Goal: Task Accomplishment & Management: Complete application form

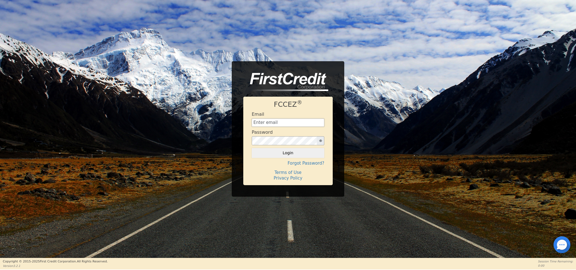
type input "[EMAIL_ADDRESS][DOMAIN_NAME]"
click at [319, 154] on button "Login" at bounding box center [288, 153] width 73 height 10
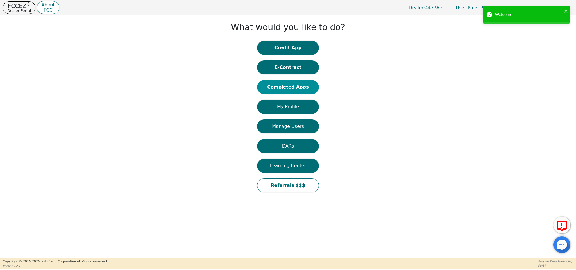
click at [293, 91] on button "Completed Apps" at bounding box center [288, 87] width 62 height 14
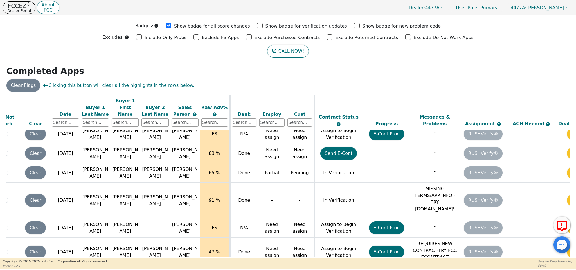
scroll to position [497, 53]
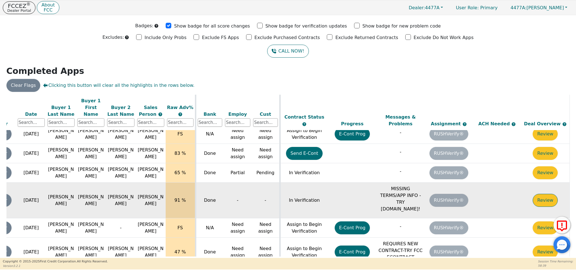
click at [538, 194] on button "Review" at bounding box center [545, 200] width 25 height 13
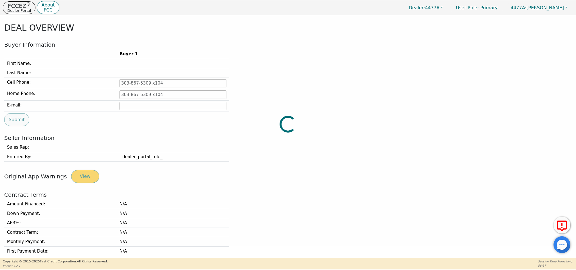
type input "[PHONE_NUMBER]"
type input "[EMAIL_ADDRESS][PERSON_NAME][DOMAIN_NAME]"
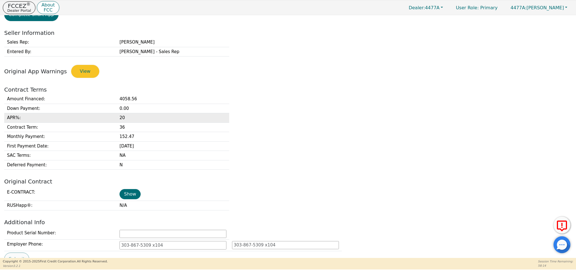
scroll to position [104, 0]
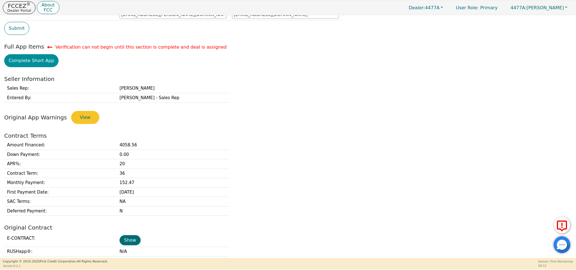
click at [42, 66] on button "Complete Short App" at bounding box center [31, 60] width 54 height 13
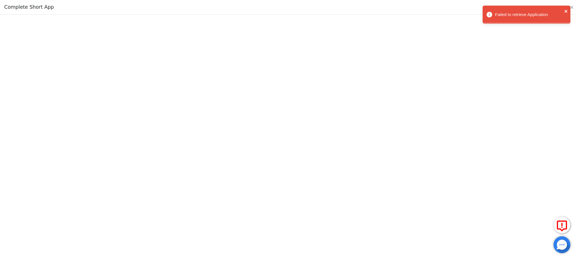
click at [565, 11] on icon "close" at bounding box center [566, 11] width 4 height 5
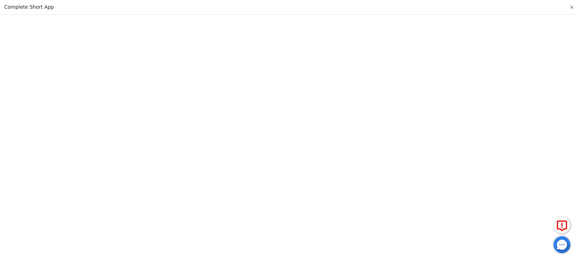
click at [572, 7] on button "Close" at bounding box center [572, 8] width 6 height 6
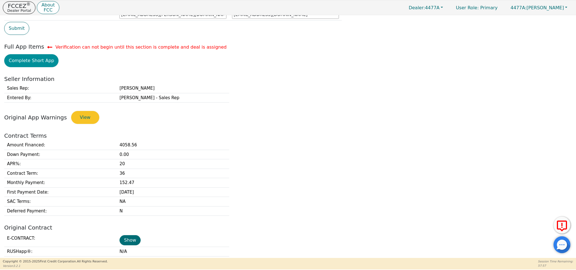
click at [25, 64] on button "Complete Short App" at bounding box center [31, 60] width 54 height 13
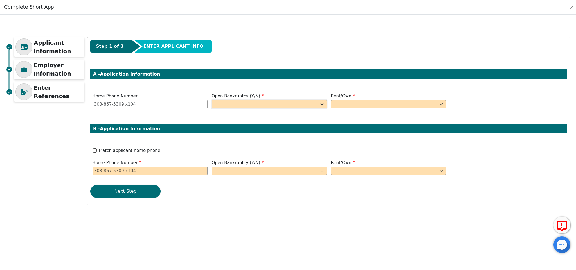
select select "n"
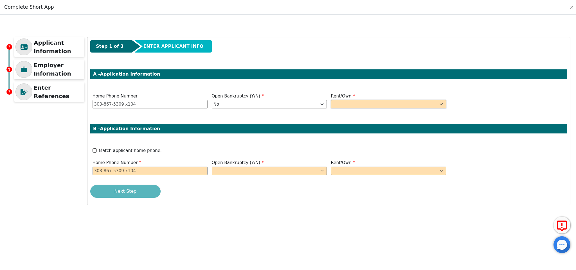
select select "Own"
click at [94, 149] on input "Match applicant home phone." at bounding box center [95, 151] width 4 height 4
checkbox input "true"
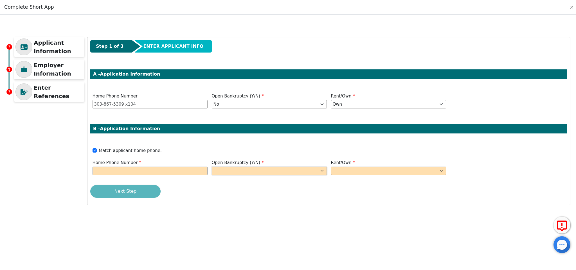
select select "n"
select select "Own"
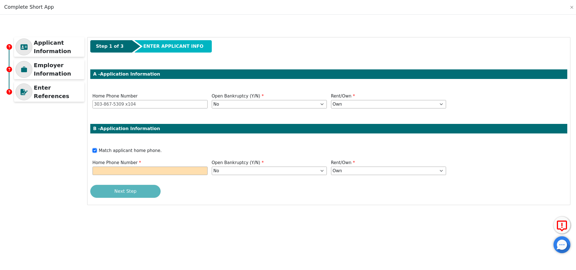
click at [96, 151] on input "Match applicant home phone." at bounding box center [95, 151] width 4 height 4
checkbox input "false"
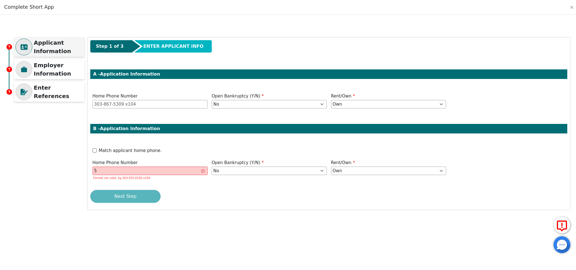
click at [59, 43] on p "Applicant Information" at bounding box center [58, 47] width 49 height 17
click at [51, 48] on p "Applicant Information" at bounding box center [58, 47] width 49 height 17
click at [25, 48] on icon at bounding box center [24, 46] width 7 height 5
click at [27, 47] on icon at bounding box center [24, 46] width 7 height 5
click at [124, 172] on input "5" at bounding box center [150, 171] width 115 height 8
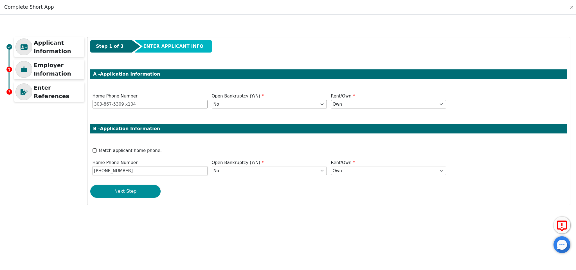
type input "[PHONE_NUMBER]"
click at [129, 192] on button "Next Step" at bounding box center [125, 191] width 70 height 13
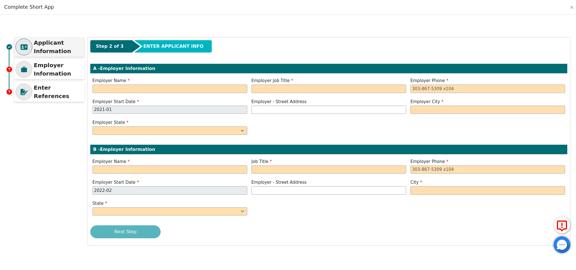
click at [49, 45] on p "Applicant Information" at bounding box center [58, 47] width 49 height 17
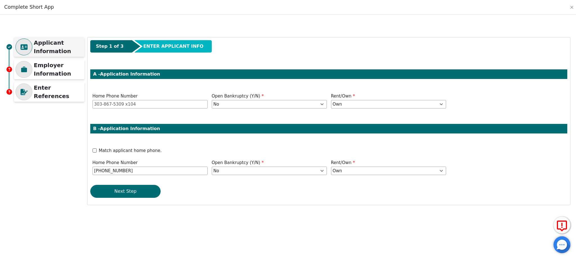
click at [50, 47] on p "Applicant Information" at bounding box center [58, 47] width 49 height 17
click at [50, 66] on p "Employer Information" at bounding box center [58, 69] width 49 height 17
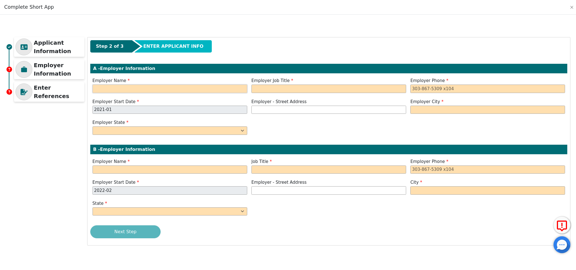
click at [192, 90] on input "text" at bounding box center [170, 89] width 155 height 8
type input "[PERSON_NAME] Towing Company"
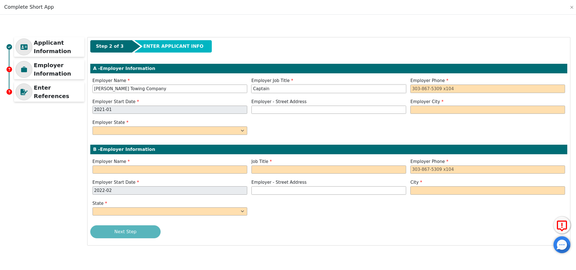
type input "Captain"
type input "[PHONE_NUMBER]"
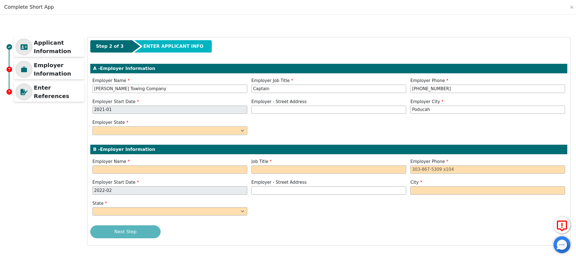
type input "Poducah"
select select "KY"
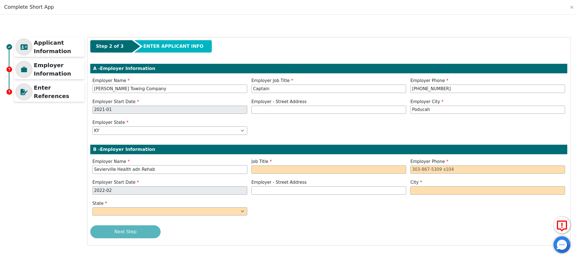
click at [136, 172] on input "Sevierville Health adn Rehab" at bounding box center [170, 170] width 155 height 8
type input "Sevierville Health and Rehab"
type input "ADON RN"
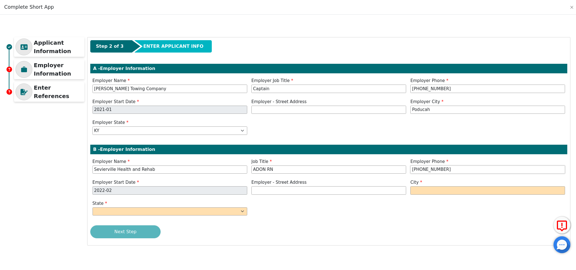
type input "[PHONE_NUMBER]"
click at [491, 194] on div "City" at bounding box center [488, 188] width 159 height 17
type input "Sevierville"
select select "TN"
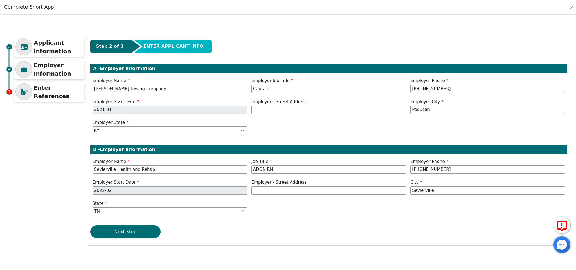
click at [142, 231] on button "Next Step" at bounding box center [125, 232] width 70 height 13
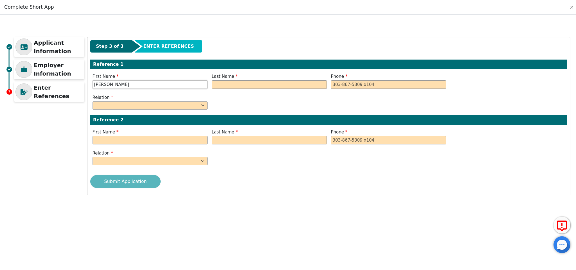
type input "[PERSON_NAME]"
type input "Fernandas"
click at [346, 84] on input "tel" at bounding box center [388, 84] width 115 height 8
type input "7"
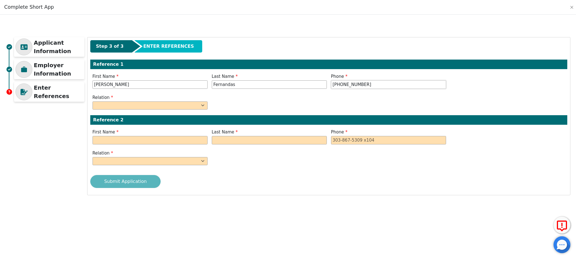
type input "[PHONE_NUMBER]"
select select "BROTHER"
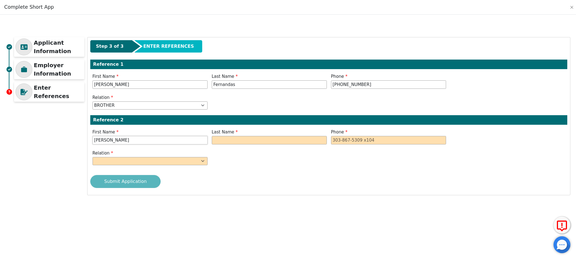
type input "[PERSON_NAME]"
type input "Fernanas"
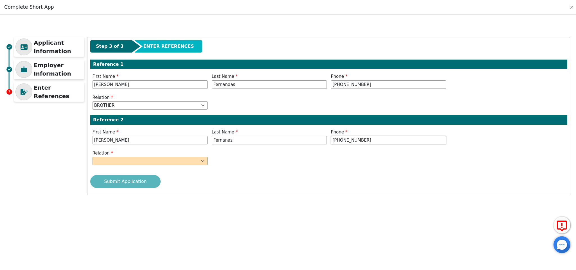
type input "[PHONE_NUMBER]"
select select "MOTHER"
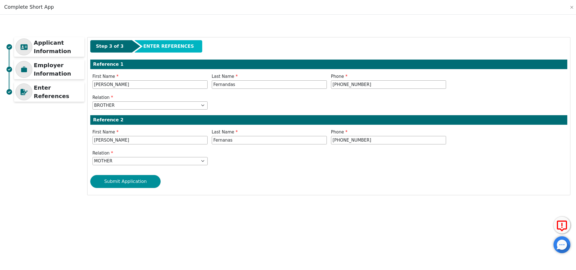
click at [155, 179] on button "Submit Application" at bounding box center [125, 181] width 70 height 13
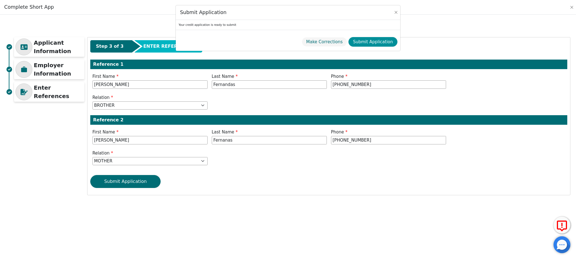
click at [373, 40] on button "Submit Application" at bounding box center [373, 42] width 49 height 10
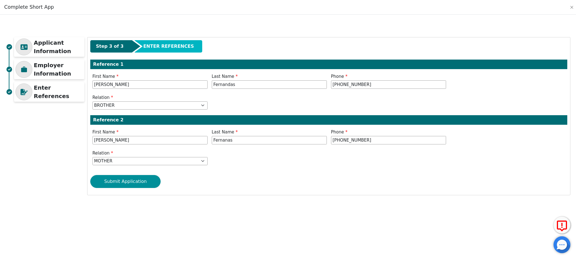
click at [152, 181] on button "Submit Application" at bounding box center [125, 181] width 70 height 13
click at [145, 180] on button "Submit Application" at bounding box center [125, 181] width 70 height 13
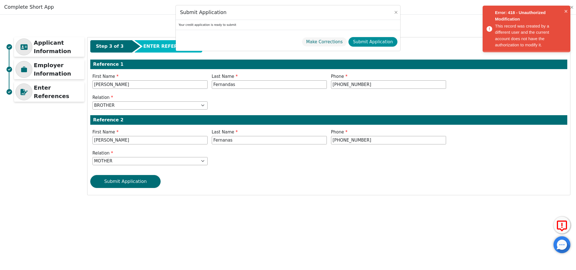
click at [371, 41] on button "Submit Application" at bounding box center [373, 42] width 49 height 10
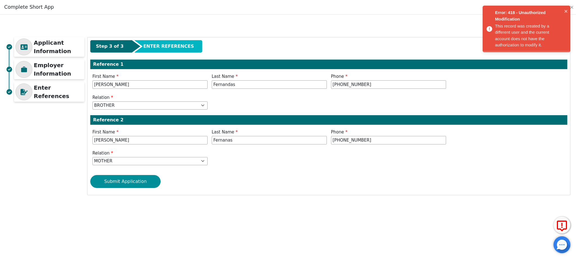
click at [147, 182] on button "Submit Application" at bounding box center [125, 181] width 70 height 13
click at [567, 10] on icon "close" at bounding box center [566, 11] width 3 height 3
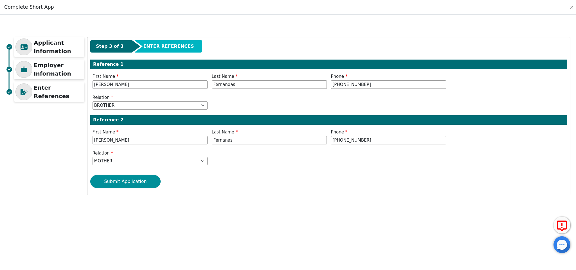
click at [132, 182] on button "Submit Application" at bounding box center [125, 181] width 70 height 13
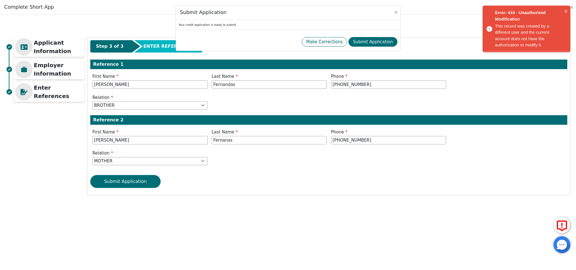
click at [338, 40] on button "Make Corrections" at bounding box center [325, 42] width 46 height 10
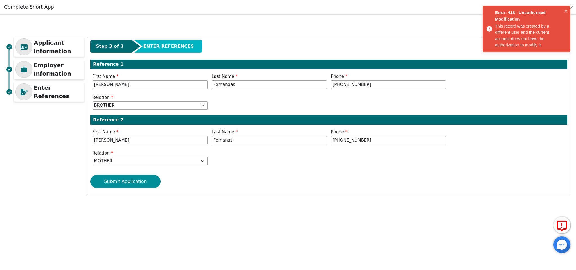
click at [136, 182] on button "Submit Application" at bounding box center [125, 181] width 70 height 13
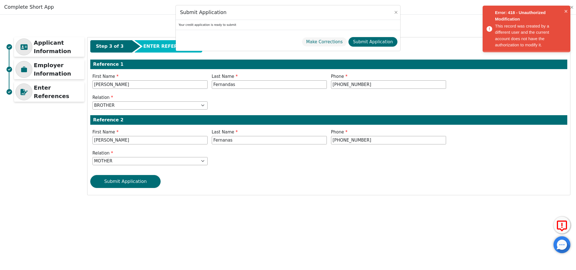
click at [564, 8] on div "Error: 418 - Unauthorized Modification This record was created by a different u…" at bounding box center [527, 29] width 88 height 47
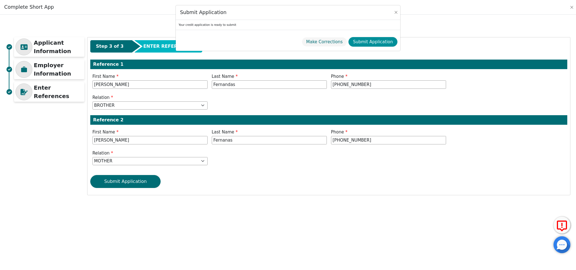
click at [381, 39] on button "Submit Application" at bounding box center [373, 42] width 49 height 10
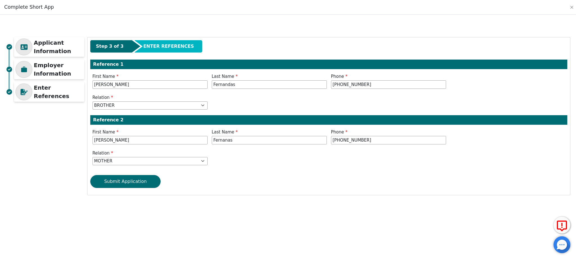
click at [491, 0] on div "Complete Short App" at bounding box center [288, 7] width 576 height 15
click at [157, 182] on button "Submit Application" at bounding box center [125, 181] width 70 height 13
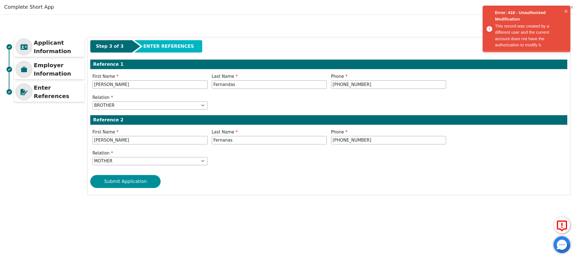
click at [157, 182] on button "Submit Application" at bounding box center [125, 181] width 70 height 13
click at [67, 58] on div "Applicant Information Employer Information Enter References" at bounding box center [49, 71] width 70 height 68
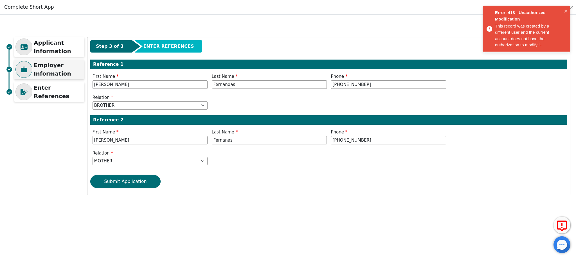
click at [62, 68] on p "Employer Information" at bounding box center [58, 69] width 49 height 17
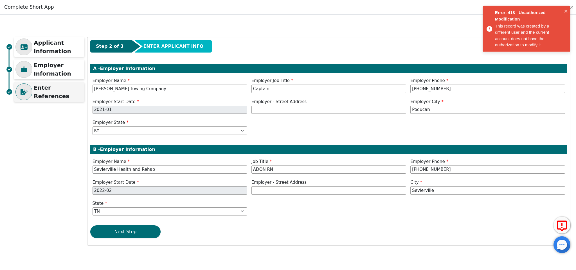
click at [68, 87] on div "Enter References" at bounding box center [49, 92] width 70 height 20
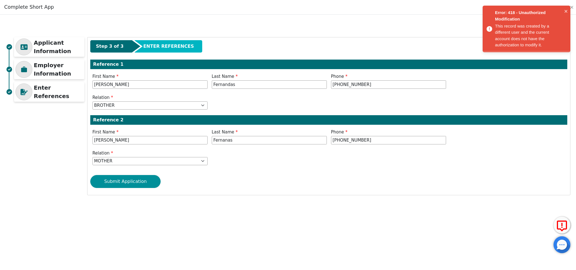
click at [131, 182] on button "Submit Application" at bounding box center [125, 181] width 70 height 13
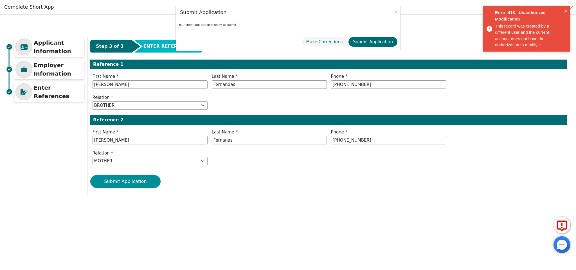
click at [131, 182] on div "Submit Application Your credit application is ready to submit Make Corrections …" at bounding box center [288, 135] width 576 height 270
click at [131, 182] on button "Submit Application" at bounding box center [125, 181] width 70 height 13
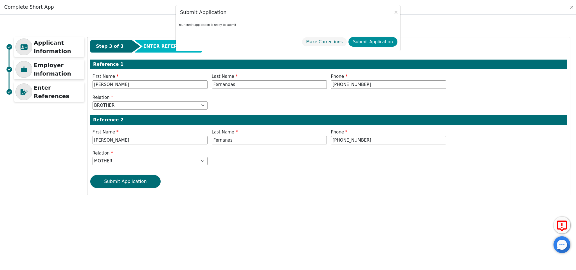
click at [372, 40] on button "Submit Application" at bounding box center [373, 42] width 49 height 10
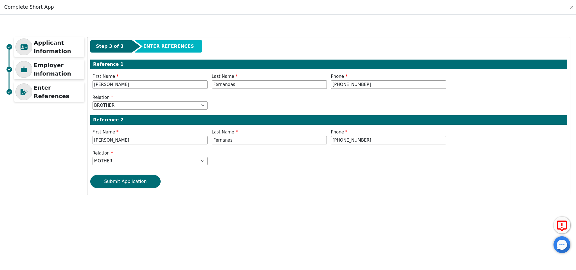
click at [372, 40] on div "Step 3 of 3 ENTER REFERENCES Reference 1 First Name [PERSON_NAME] Last Name [PE…" at bounding box center [329, 116] width 483 height 158
click at [160, 180] on button "Submit Application" at bounding box center [125, 181] width 70 height 13
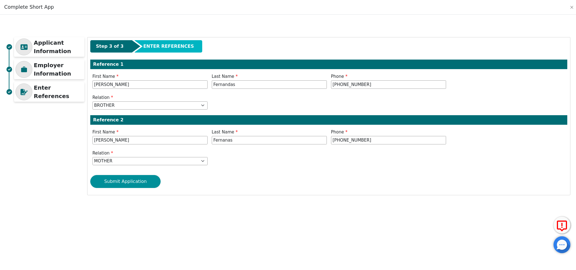
click at [160, 180] on button "Submit Application" at bounding box center [125, 181] width 70 height 13
click at [73, 89] on p "Enter References" at bounding box center [58, 92] width 49 height 17
click at [73, 68] on p "Employer Information" at bounding box center [58, 69] width 49 height 17
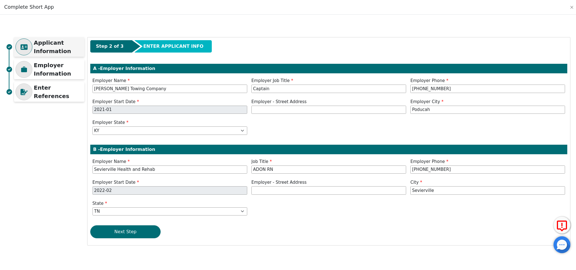
click at [68, 51] on p "Applicant Information" at bounding box center [58, 47] width 49 height 17
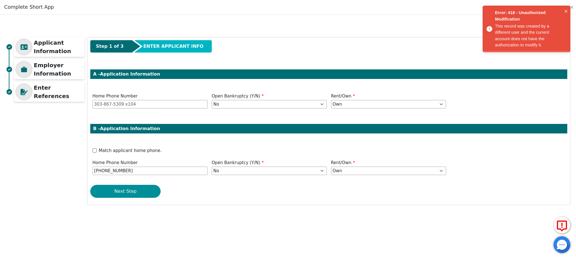
click at [129, 192] on button "Next Step" at bounding box center [125, 191] width 70 height 13
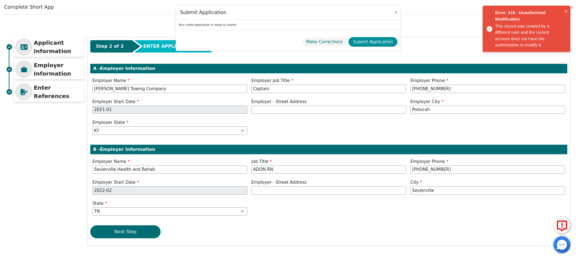
click at [397, 42] on button "Submit Application" at bounding box center [373, 42] width 49 height 10
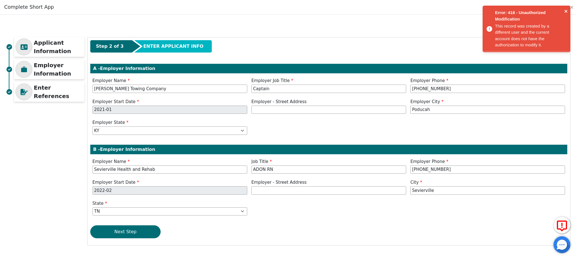
click at [568, 12] on icon "close" at bounding box center [566, 11] width 4 height 5
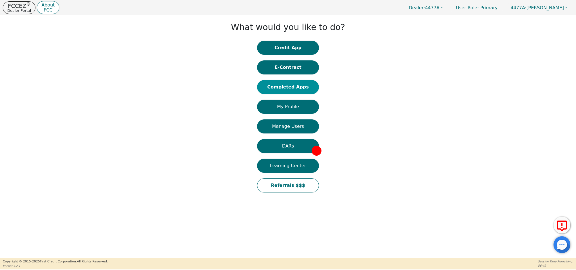
click at [306, 89] on button "Completed Apps" at bounding box center [288, 87] width 62 height 14
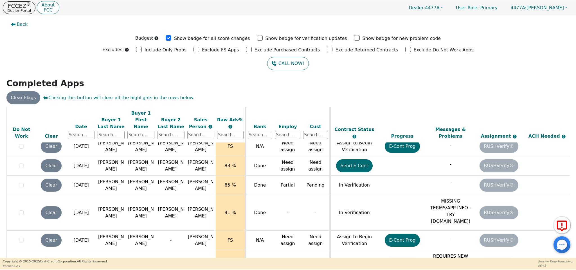
scroll to position [12, 0]
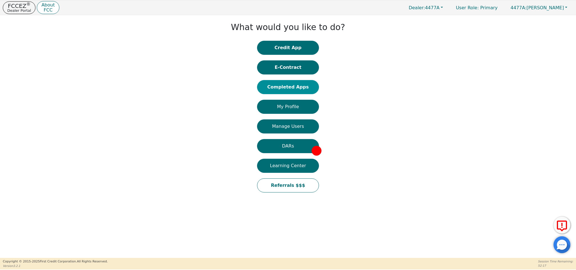
click at [300, 82] on button "Completed Apps" at bounding box center [288, 87] width 62 height 14
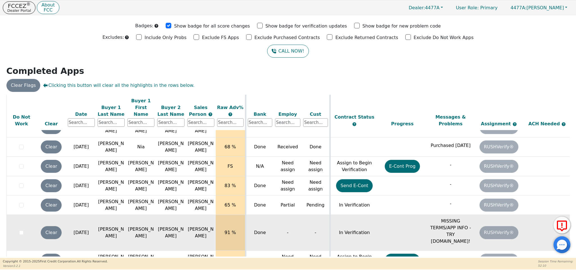
scroll to position [484, 0]
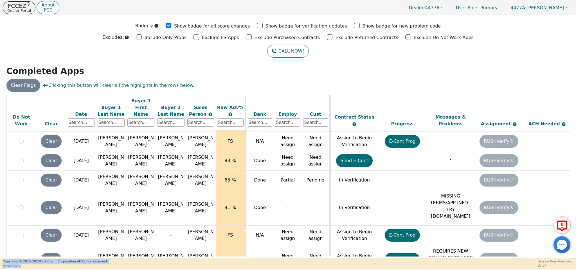
drag, startPoint x: 364, startPoint y: 257, endPoint x: 465, endPoint y: 259, distance: 101.9
click at [465, 259] on div "FCCEZ ® Dealer Portal About FCC Dealer: 4477A User Role : Primary 4477A: Alena …" at bounding box center [288, 135] width 576 height 270
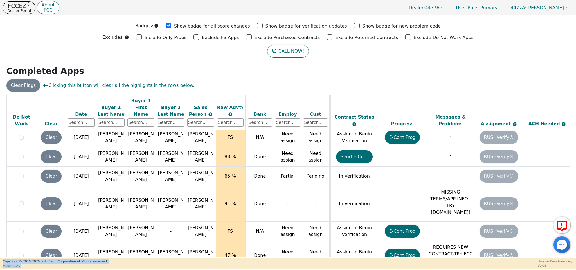
scroll to position [493, 53]
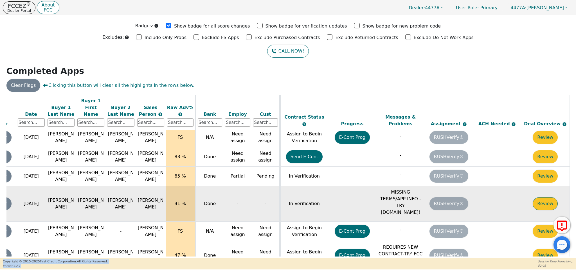
click at [549, 198] on button "Review" at bounding box center [545, 204] width 25 height 13
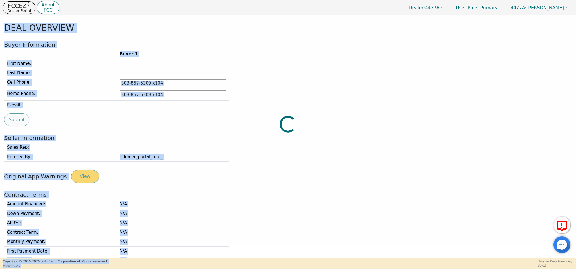
type input "[PHONE_NUMBER]"
type input "[EMAIL_ADDRESS][PERSON_NAME][DOMAIN_NAME]"
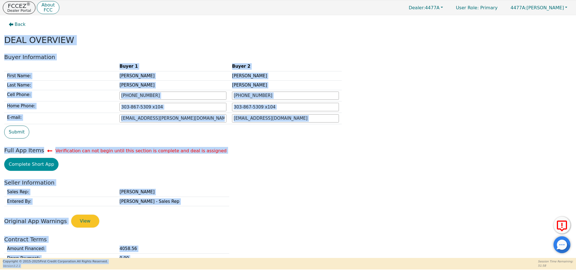
click at [41, 163] on button "Complete Short App" at bounding box center [31, 164] width 54 height 13
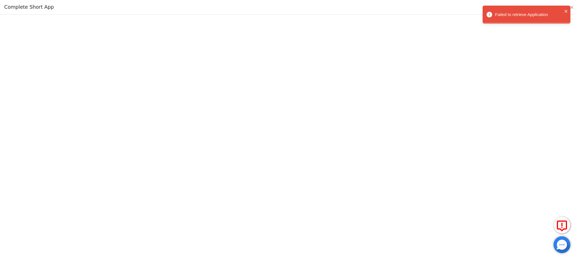
click at [564, 10] on div "Failed to retrieve Application" at bounding box center [524, 15] width 79 height 10
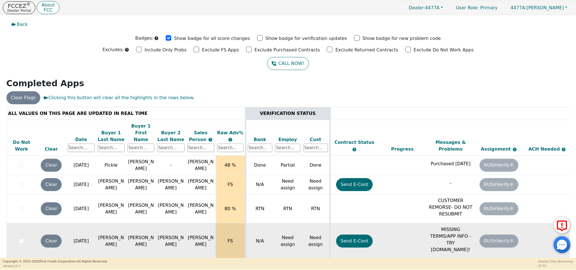
scroll to position [12, 0]
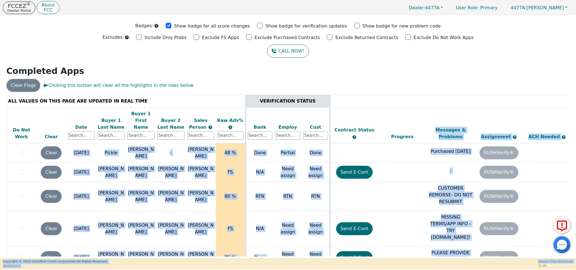
drag, startPoint x: 366, startPoint y: 257, endPoint x: 461, endPoint y: 268, distance: 95.4
click at [461, 268] on div "FCCEZ ® Dealer Portal About FCC Dealer: 4477A User Role : Primary 4477A: Alena …" at bounding box center [288, 135] width 576 height 270
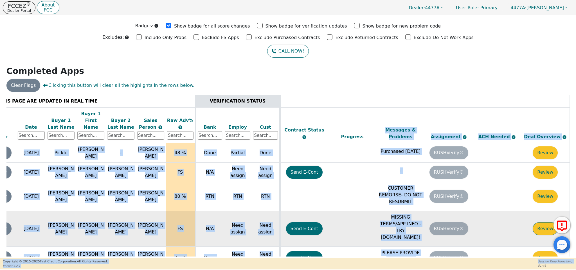
click at [537, 223] on button "Review" at bounding box center [545, 229] width 25 height 13
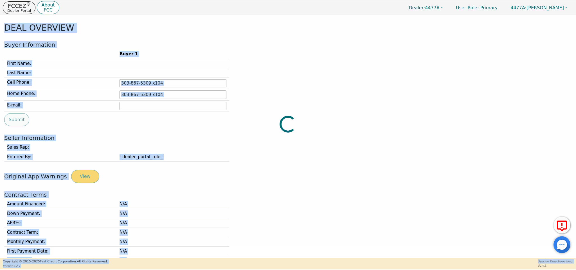
type input "423-251-2392"
type input "Shellbell1910@hotmail.com"
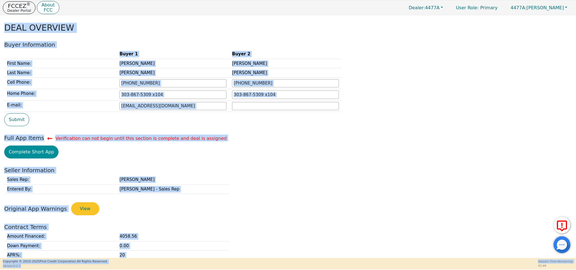
click at [53, 153] on button "Complete Short App" at bounding box center [31, 152] width 54 height 13
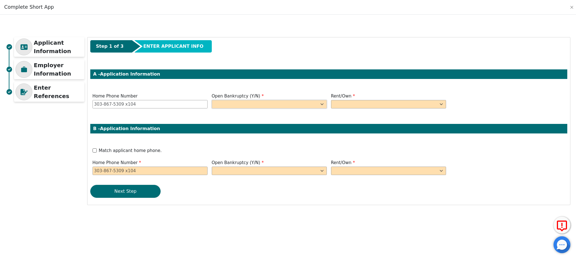
select select "n"
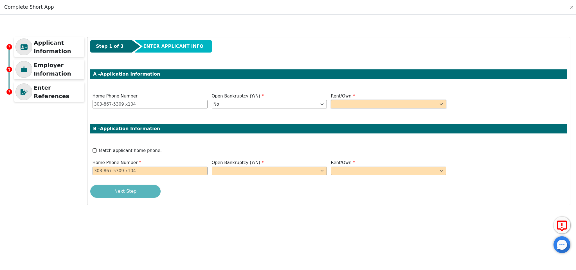
select select "Own"
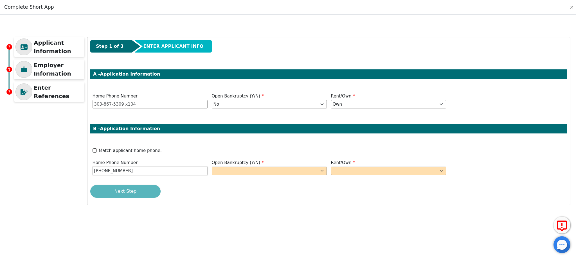
type input "[PHONE_NUMBER]"
select select "n"
select select "Own"
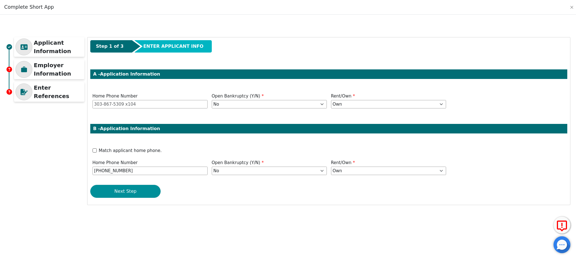
click at [126, 189] on button "Next Step" at bounding box center [125, 191] width 70 height 13
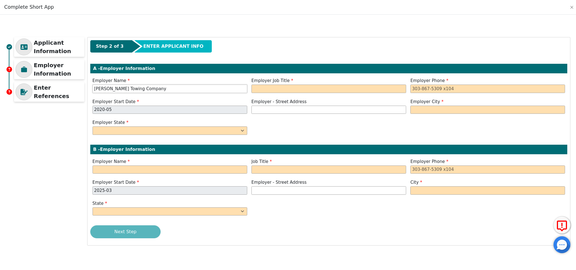
type input "[PERSON_NAME] Towing Company"
click at [322, 92] on input "Capat" at bounding box center [329, 89] width 155 height 8
type input "Captain"
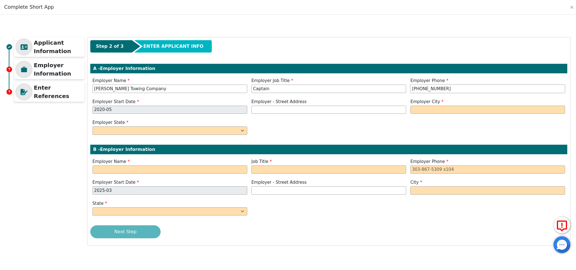
type input "[PHONE_NUMBER]"
type input "Poducah"
select select "KY"
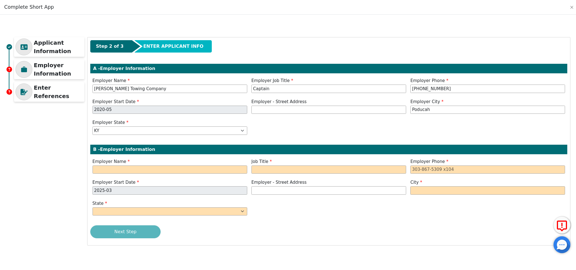
click at [149, 174] on div "Employer Name" at bounding box center [169, 167] width 159 height 17
click at [136, 171] on input "Sevierville Health adn Rehab" at bounding box center [170, 170] width 155 height 8
type input "Sevierville Health and Rehab"
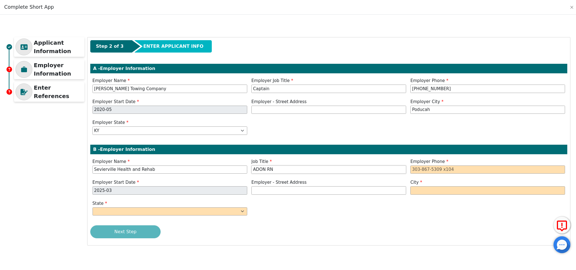
type input "ADON RN"
type input "[PHONE_NUMBER]"
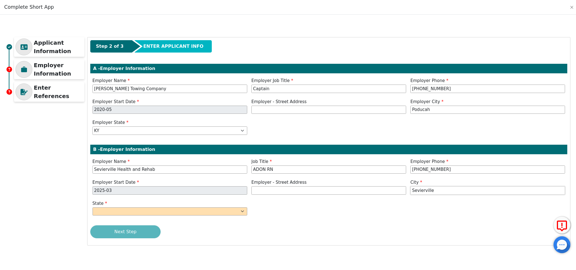
type input "Sevierville"
select select "TN"
click at [142, 233] on div "Next Step" at bounding box center [328, 232] width 477 height 13
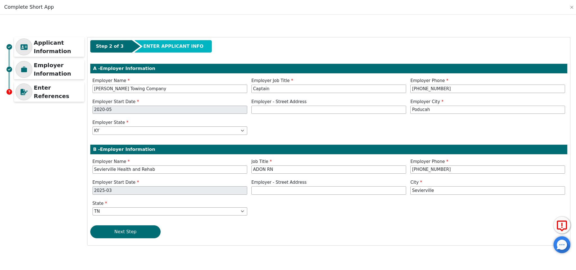
click at [142, 233] on button "Next Step" at bounding box center [125, 232] width 70 height 13
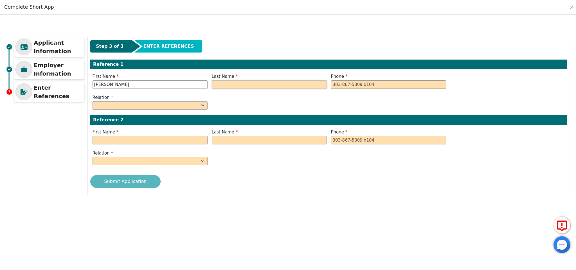
type input "[PERSON_NAME]"
type input "Fernandas"
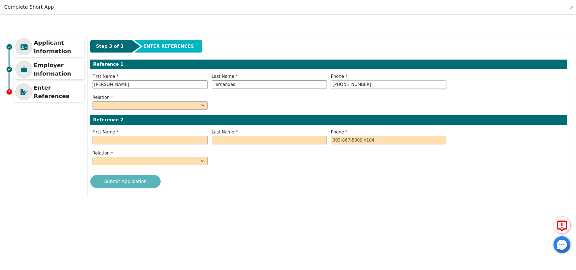
type input "[PHONE_NUMBER]"
select select "BROTHER"
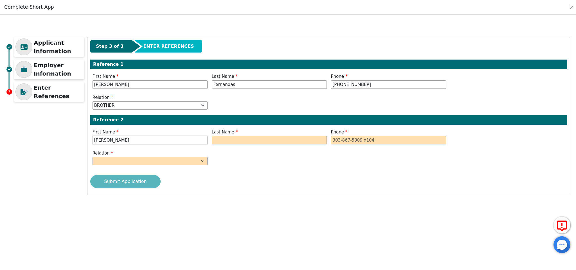
type input "[PERSON_NAME]"
type input "Fernanads"
click at [381, 144] on div "Phone" at bounding box center [388, 137] width 119 height 17
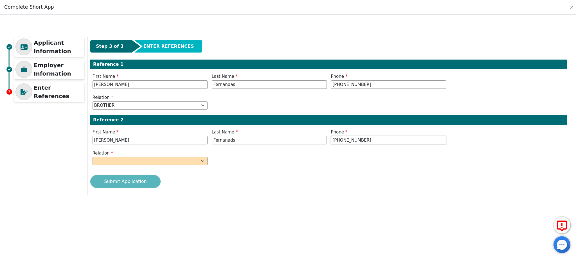
type input "[PHONE_NUMBER]"
select select "MOTHER"
click at [152, 180] on div "Submit Application" at bounding box center [328, 181] width 477 height 13
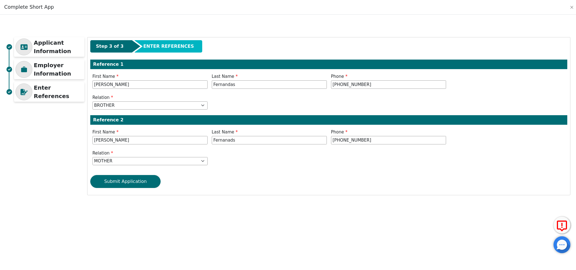
click at [152, 180] on button "Submit Application" at bounding box center [125, 181] width 70 height 13
click at [135, 183] on button "Submit Application" at bounding box center [125, 181] width 70 height 13
click at [134, 183] on button "Submit Application" at bounding box center [125, 181] width 70 height 13
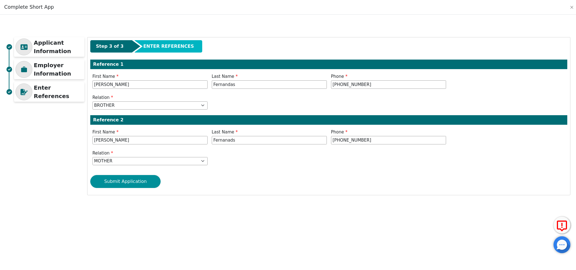
click at [144, 180] on button "Submit Application" at bounding box center [125, 181] width 70 height 13
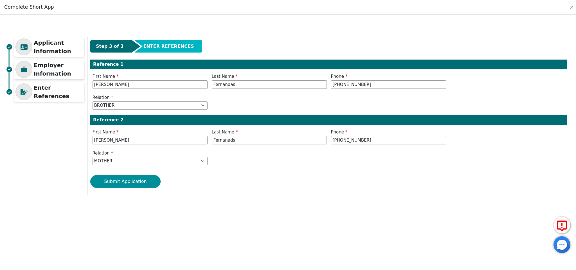
click at [144, 180] on button "Submit Application" at bounding box center [125, 181] width 70 height 13
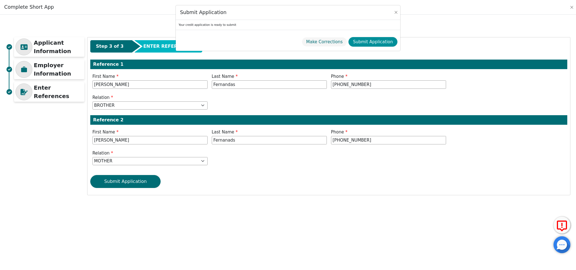
click at [387, 41] on button "Submit Application" at bounding box center [373, 42] width 49 height 10
click at [373, 40] on button "Submit Application" at bounding box center [373, 42] width 49 height 10
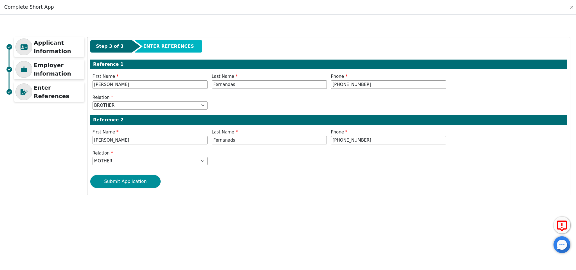
click at [152, 178] on button "Submit Application" at bounding box center [125, 181] width 70 height 13
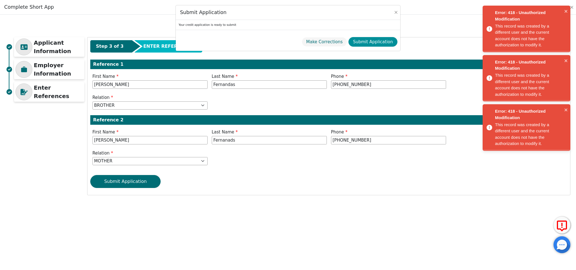
click at [385, 37] on button "Submit Application" at bounding box center [373, 42] width 49 height 10
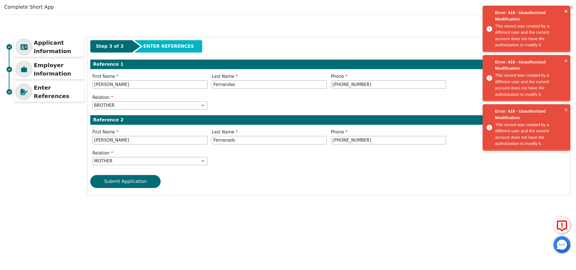
click at [566, 10] on icon "close" at bounding box center [566, 11] width 4 height 5
click at [569, 10] on div "Error: 418 - Unauthorized Modification This record was created by a different u…" at bounding box center [527, 29] width 88 height 47
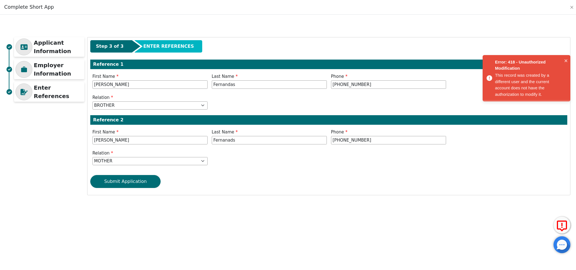
click at [569, 10] on div "Error: 418 - Unauthorized Modification This record was created by a different u…" at bounding box center [527, 80] width 90 height 151
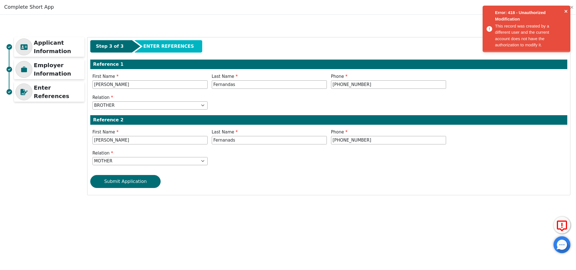
click at [567, 12] on icon "close" at bounding box center [566, 11] width 3 height 3
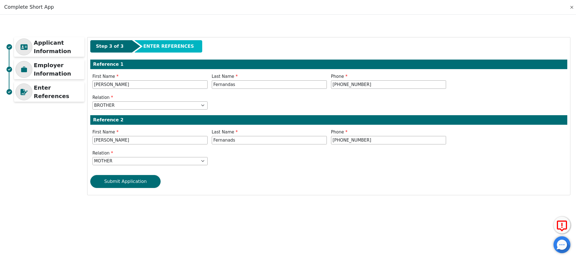
click at [573, 8] on button "Close" at bounding box center [572, 8] width 6 height 6
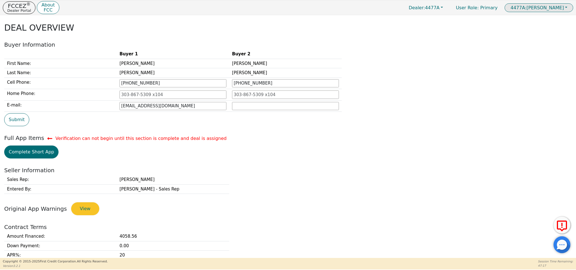
click at [545, 9] on span "4477A: Alena Talley" at bounding box center [537, 7] width 53 height 5
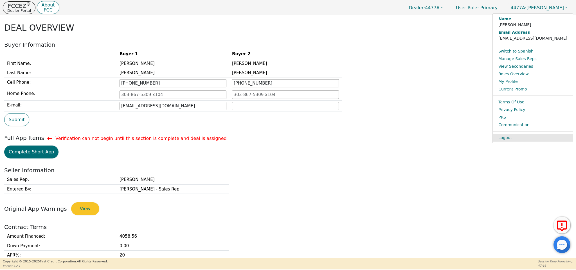
click at [546, 135] on link "Logout" at bounding box center [533, 138] width 80 height 8
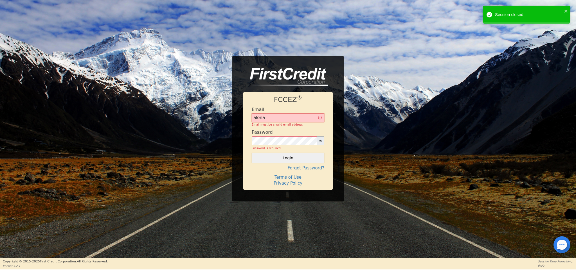
type input "alenarexair@gmail.com"
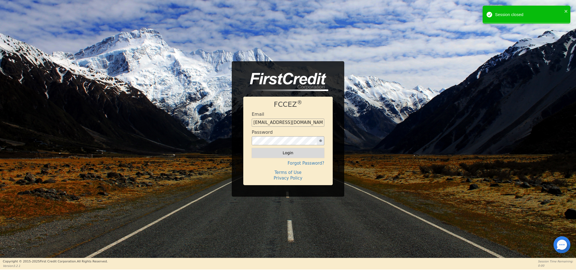
click at [304, 152] on button "Login" at bounding box center [288, 153] width 73 height 10
